Goal: Contribute content

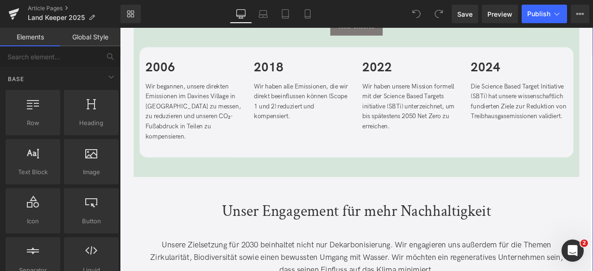
scroll to position [1435, 0]
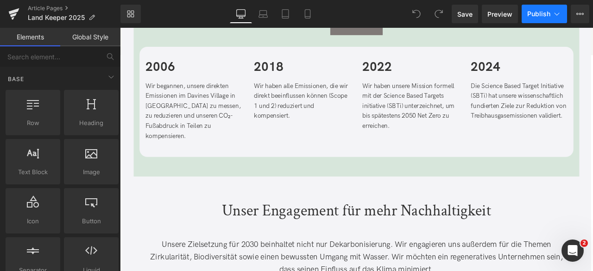
click at [538, 12] on span "Publish" at bounding box center [539, 13] width 23 height 7
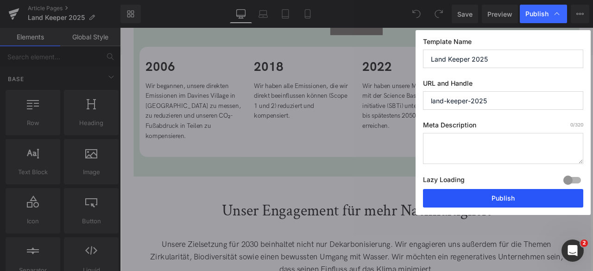
click at [494, 199] on button "Publish" at bounding box center [503, 198] width 160 height 19
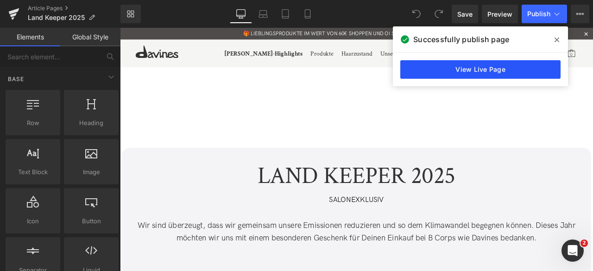
click at [493, 66] on link "View Live Page" at bounding box center [481, 69] width 160 height 19
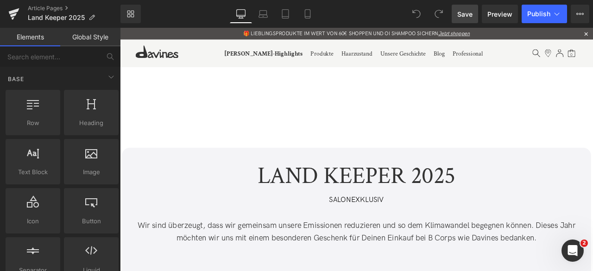
click at [472, 20] on link "Save" at bounding box center [465, 14] width 26 height 19
click at [557, 15] on icon at bounding box center [557, 14] width 5 height 3
